Goal: Task Accomplishment & Management: Manage account settings

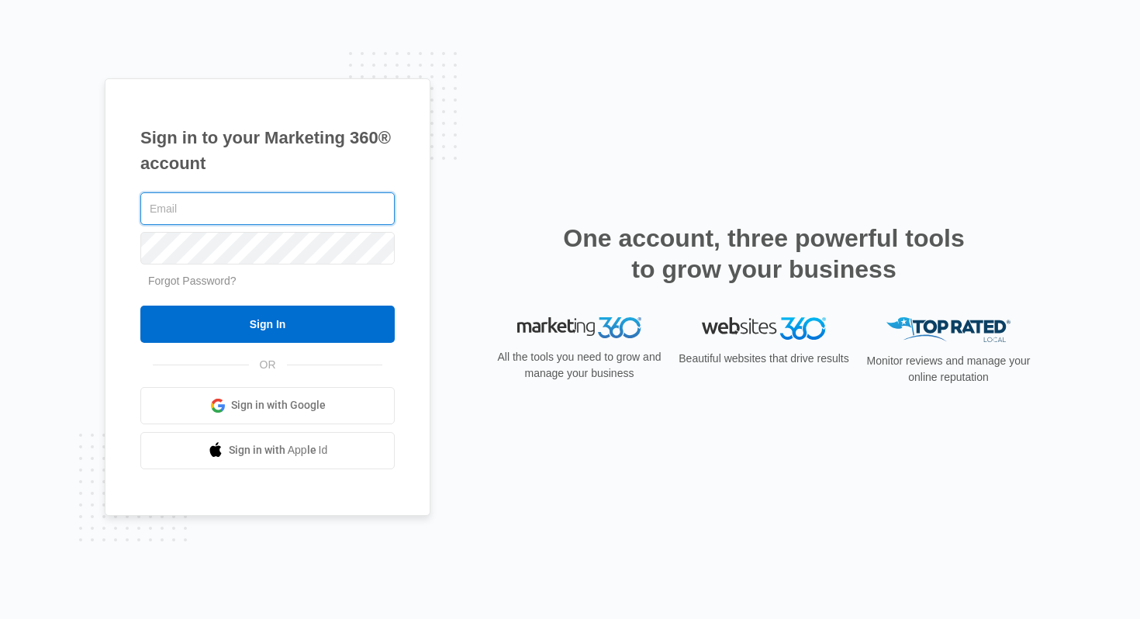
click at [319, 216] on input "text" at bounding box center [267, 208] width 254 height 33
click at [0, 559] on com-1password-button at bounding box center [0, 619] width 0 height 0
click at [324, 219] on input "text" at bounding box center [267, 208] width 254 height 33
click at [0, 559] on com-1password-button at bounding box center [0, 619] width 0 height 0
type input "[PERSON_NAME][EMAIL_ADDRESS][DOMAIN_NAME]"
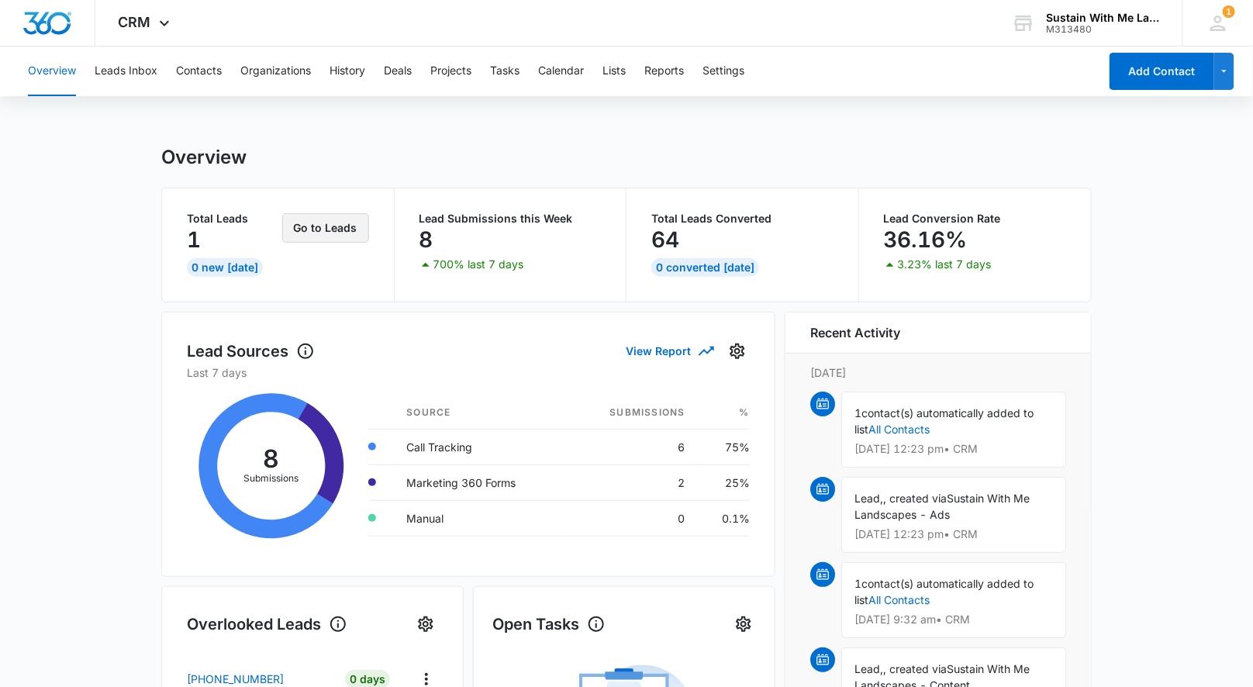
click at [321, 233] on button "Go to Leads" at bounding box center [325, 227] width 87 height 29
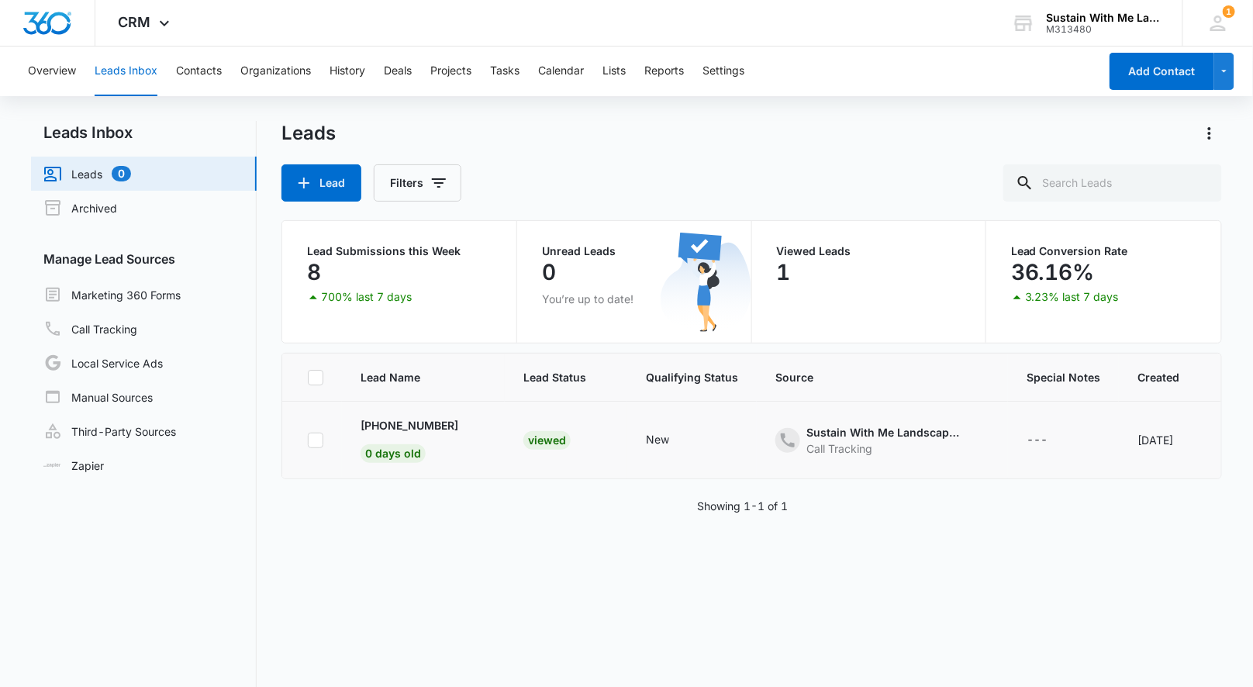
click at [318, 442] on icon at bounding box center [316, 440] width 14 height 14
click at [308, 440] on input "checkbox" at bounding box center [307, 440] width 1 height 1
checkbox input "true"
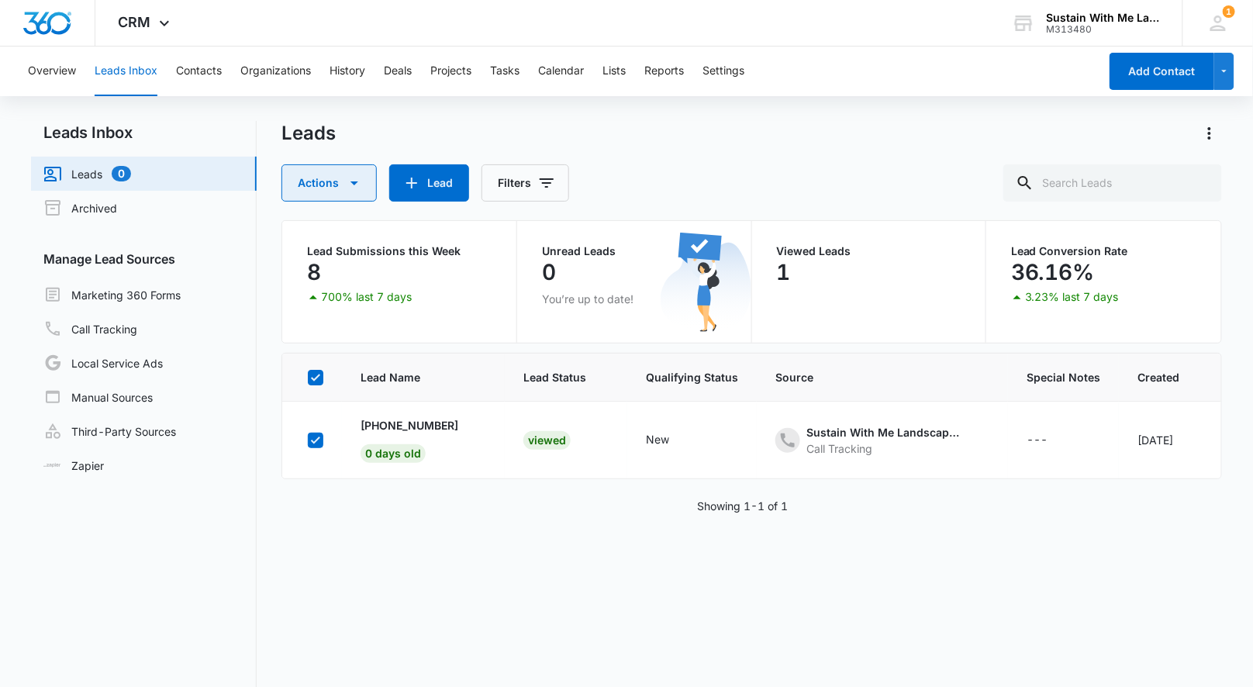
click at [335, 185] on button "Actions" at bounding box center [328, 182] width 95 height 37
click at [326, 256] on div "Archive" at bounding box center [341, 255] width 80 height 11
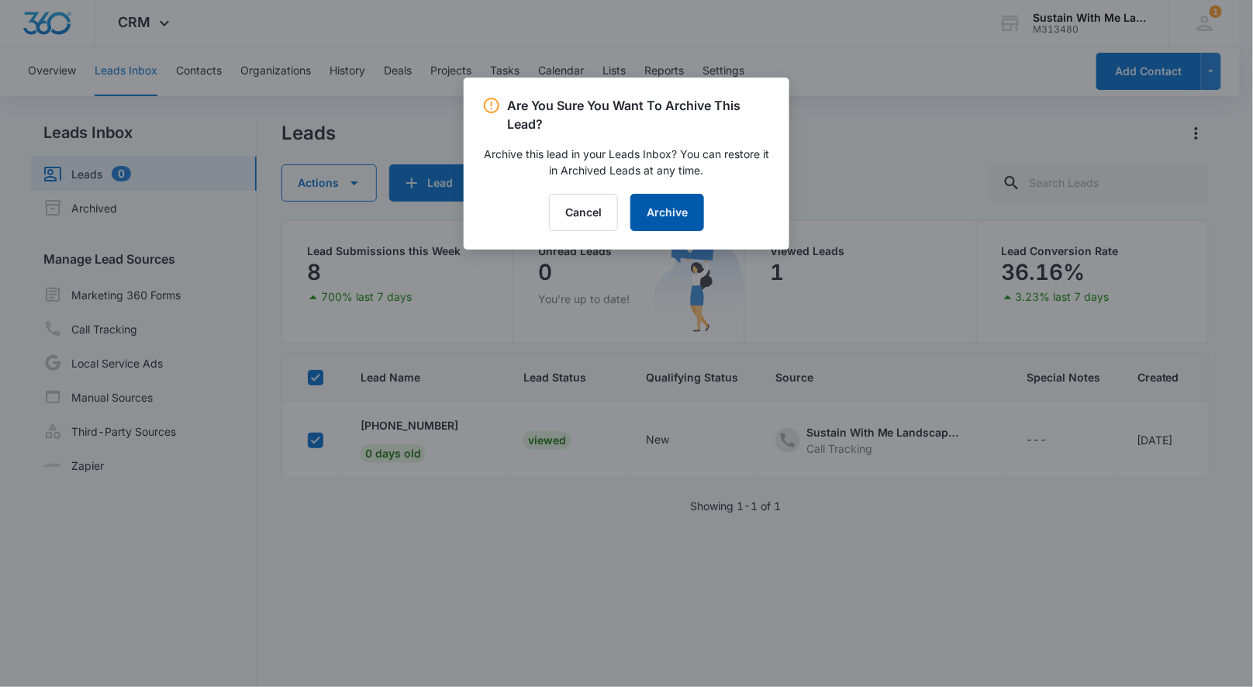
click at [676, 219] on button "Archive" at bounding box center [667, 212] width 74 height 37
